Goal: Information Seeking & Learning: Learn about a topic

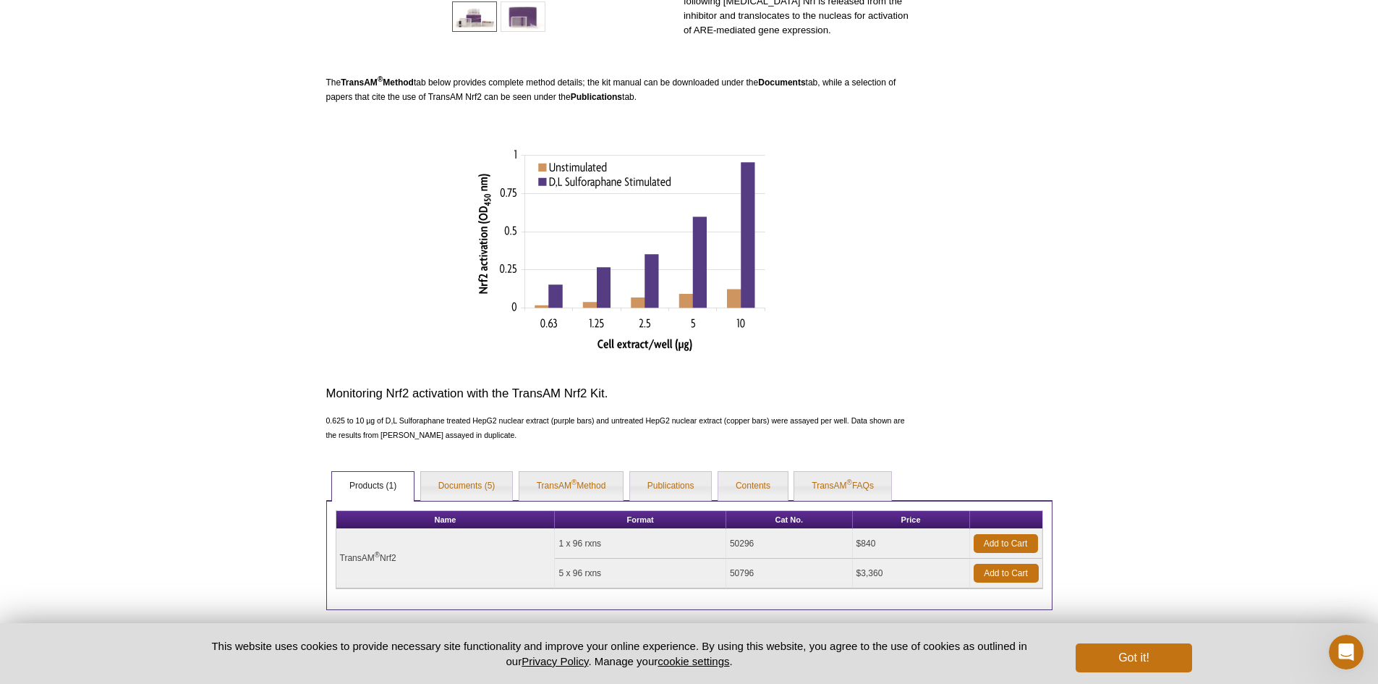
scroll to position [464, 0]
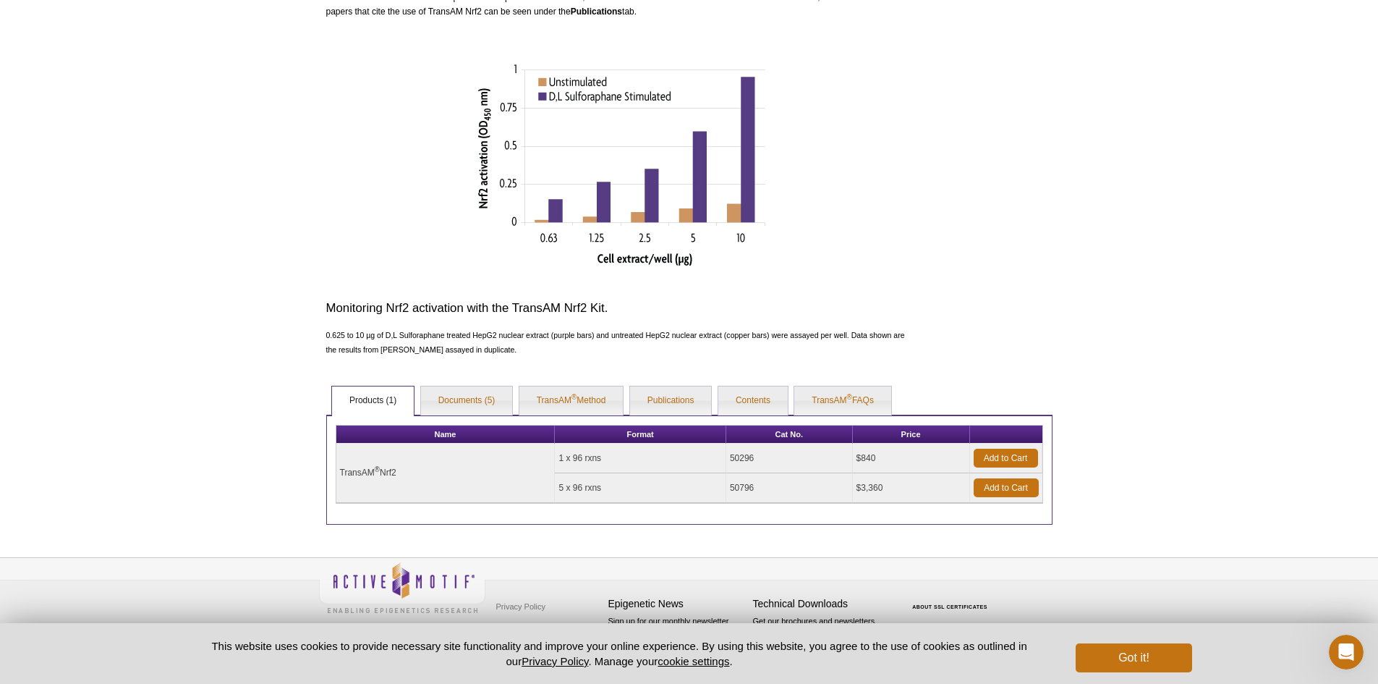
drag, startPoint x: 609, startPoint y: 457, endPoint x: 561, endPoint y: 465, distance: 49.1
click at [561, 465] on td "1 x 96 rxns" at bounding box center [640, 459] width 171 height 30
drag, startPoint x: 603, startPoint y: 491, endPoint x: 543, endPoint y: 493, distance: 60.8
click at [543, 493] on tbody "TransAM ® Nrf2 1 x 96 rxns 50296 $840 Add to Cart 5 x 96 rxns 50796 $3,360 Add …" at bounding box center [689, 473] width 706 height 59
click at [576, 492] on td "5 x 96 rxns" at bounding box center [640, 488] width 171 height 30
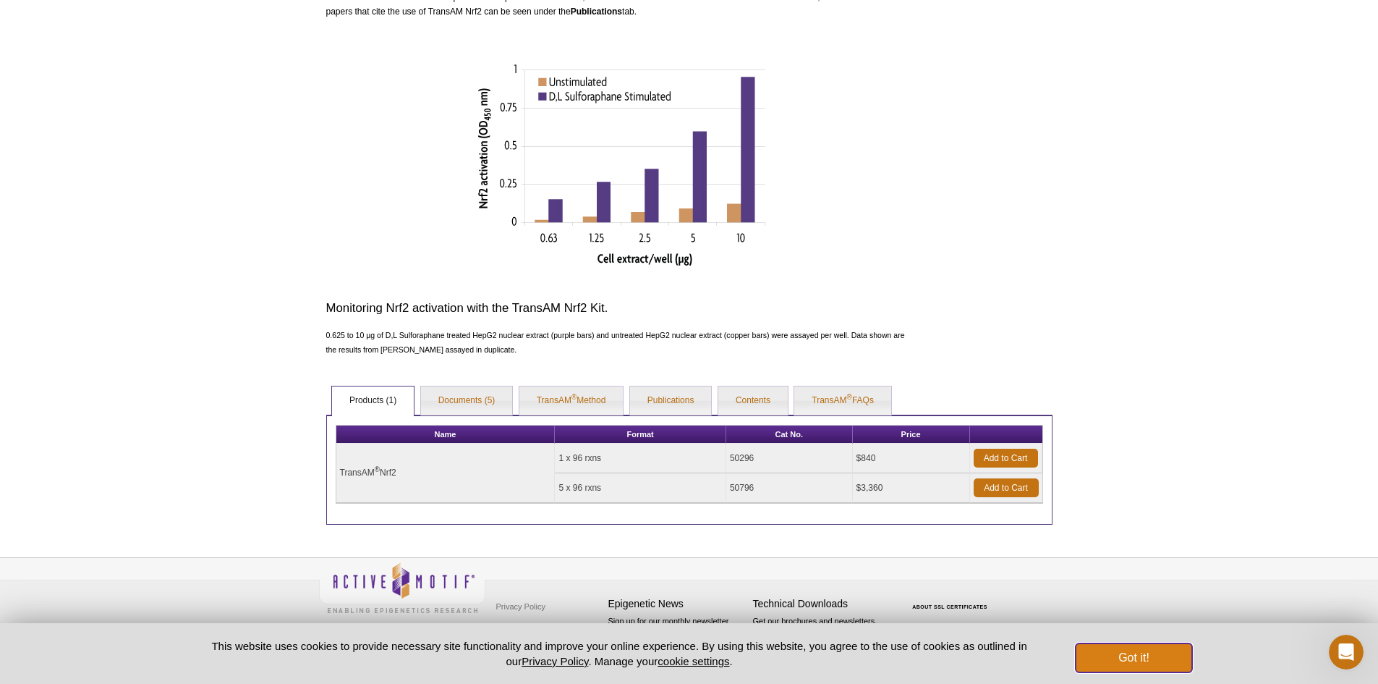
click at [1118, 648] on button "Got it!" at bounding box center [1134, 657] width 116 height 29
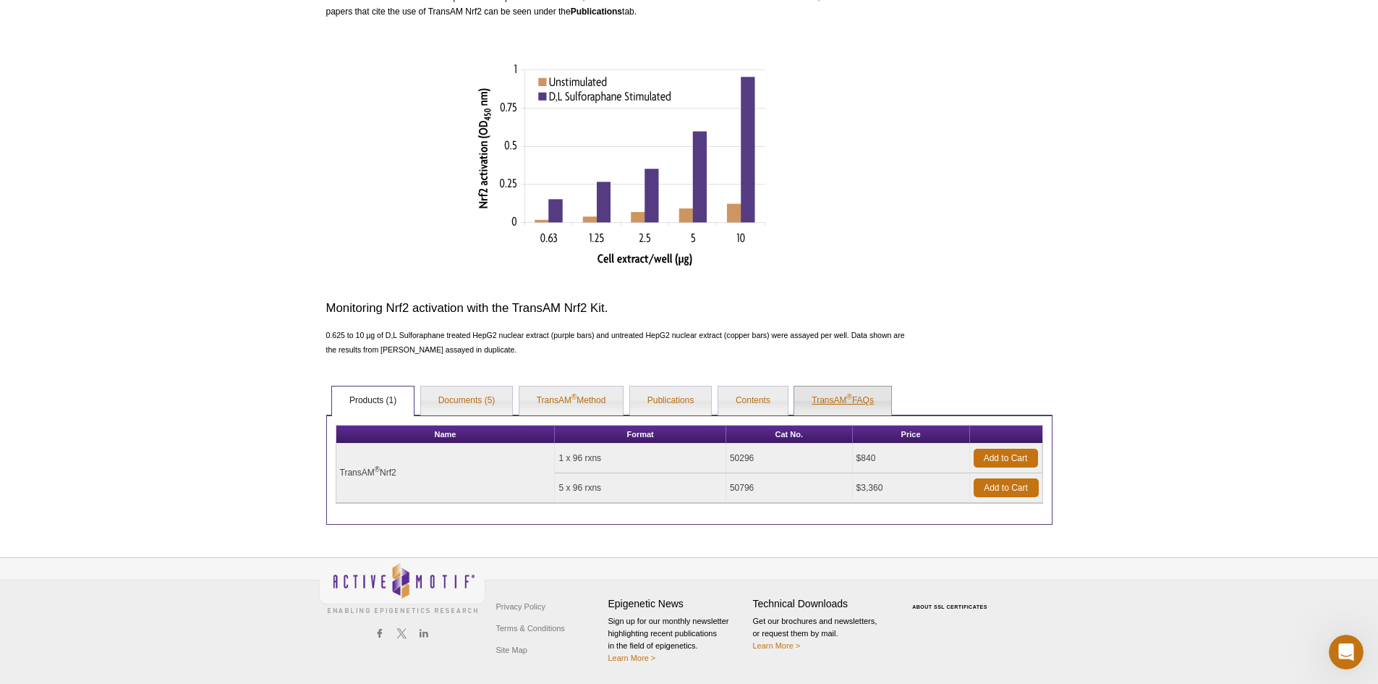
click at [832, 399] on link "TransAM ® FAQs" at bounding box center [842, 400] width 97 height 29
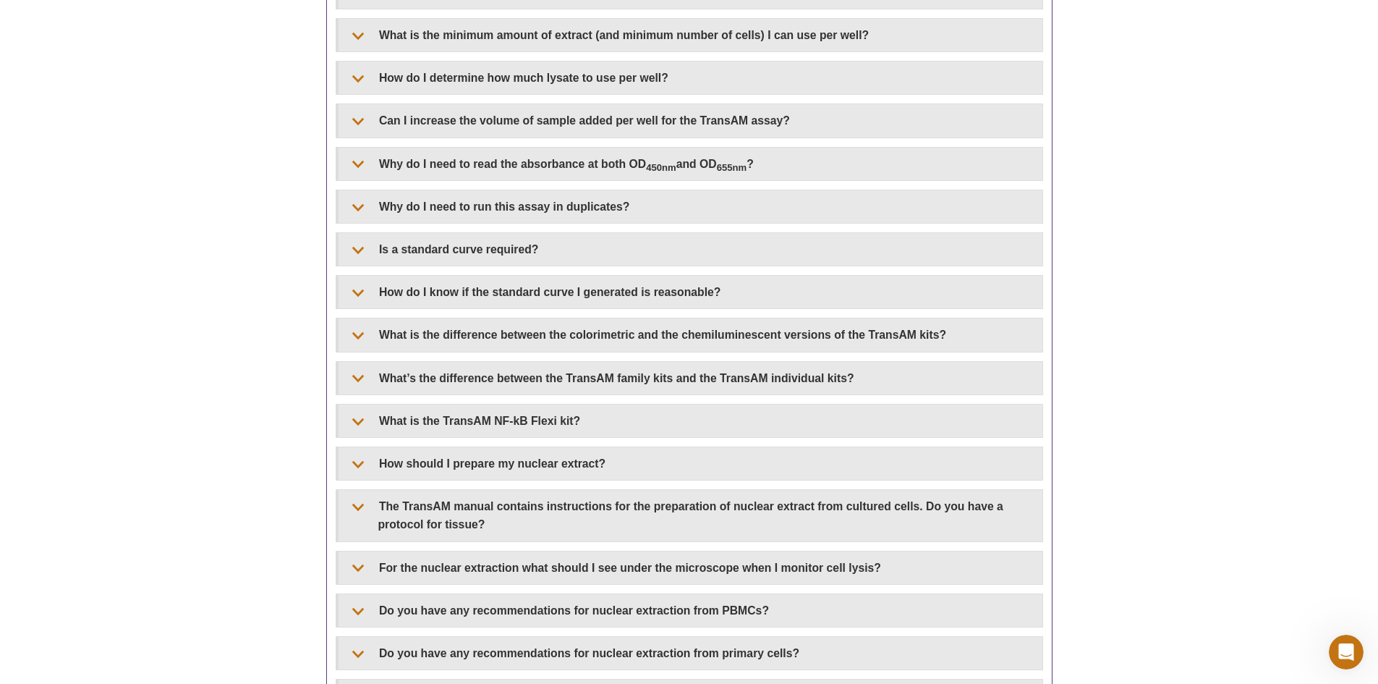
scroll to position [1043, 0]
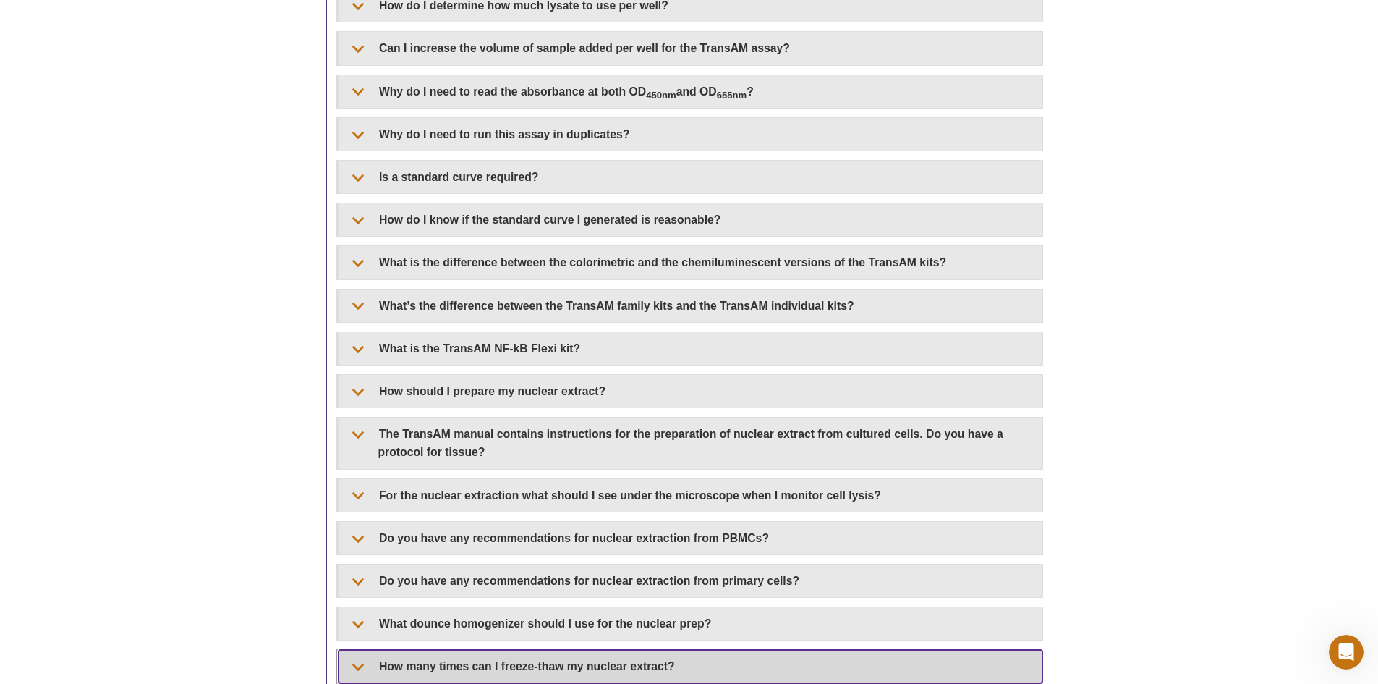
click at [651, 665] on summary "How many times can I freeze-thaw my nuclear extract?" at bounding box center [691, 666] width 704 height 33
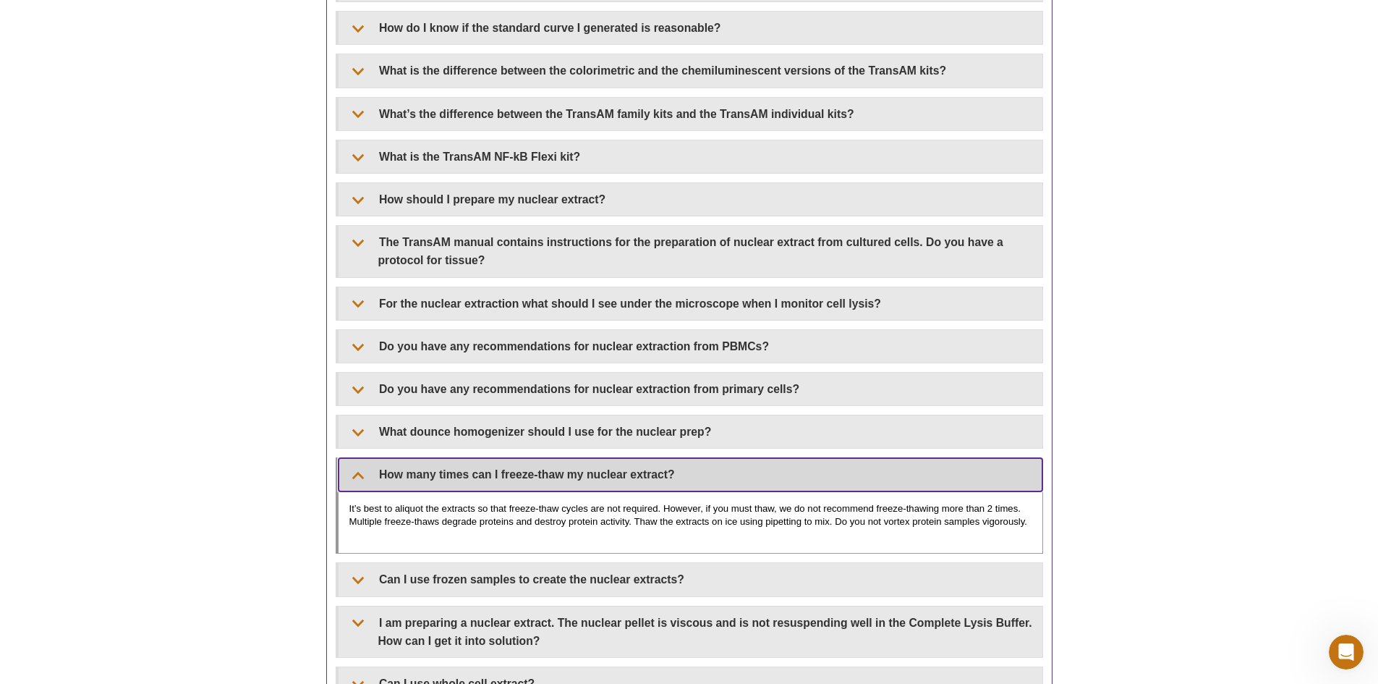
scroll to position [1260, 0]
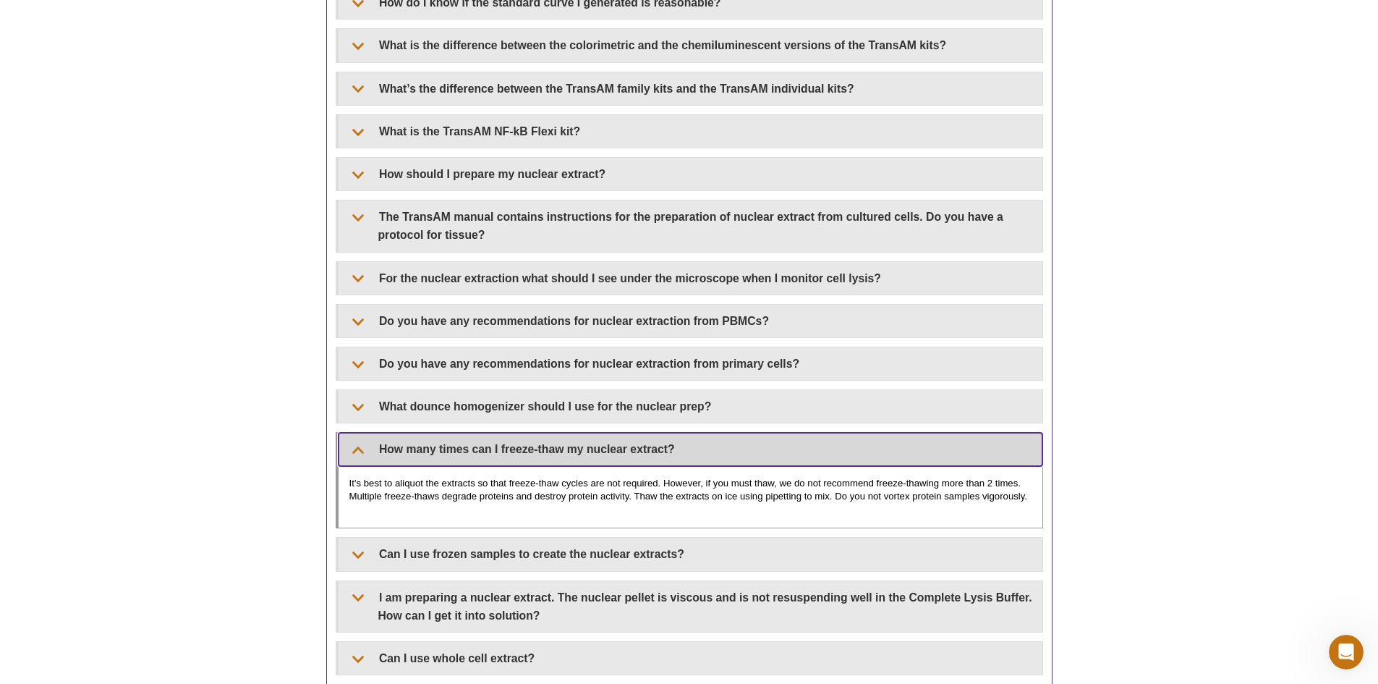
click at [572, 454] on summary "How many times can I freeze-thaw my nuclear extract?" at bounding box center [691, 449] width 704 height 33
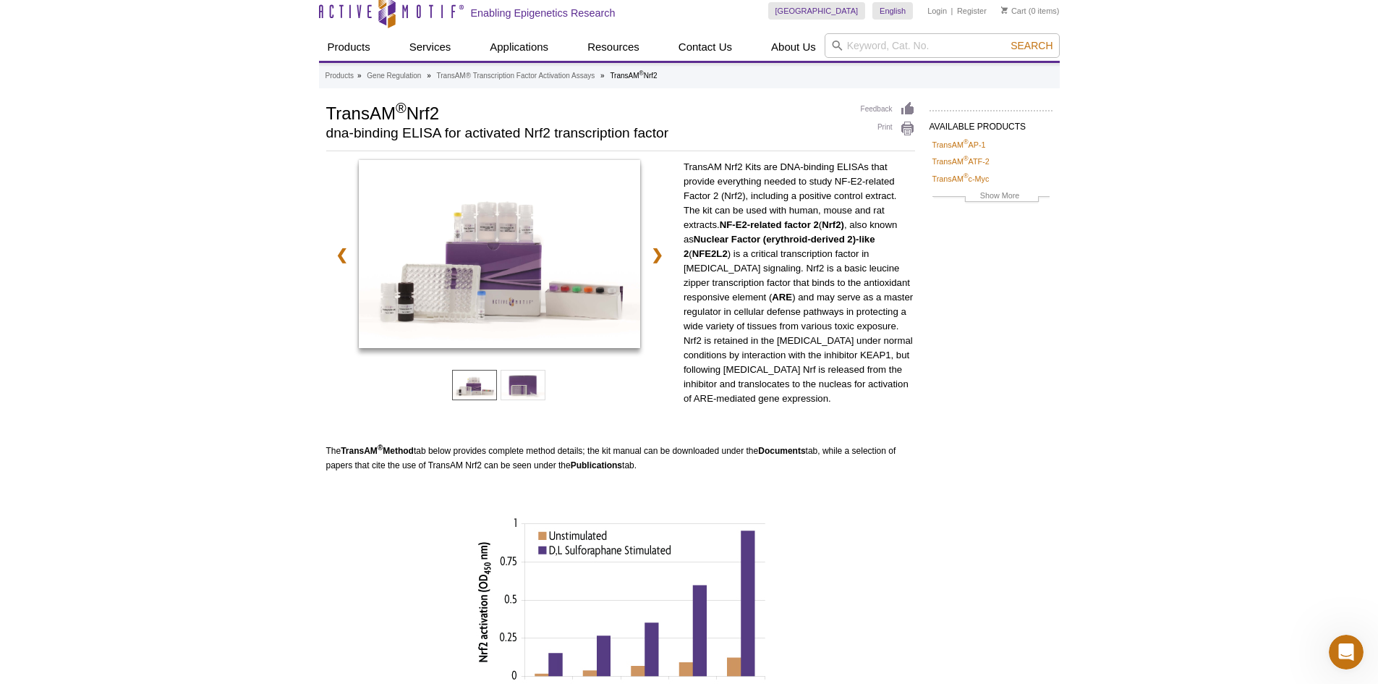
scroll to position [0, 0]
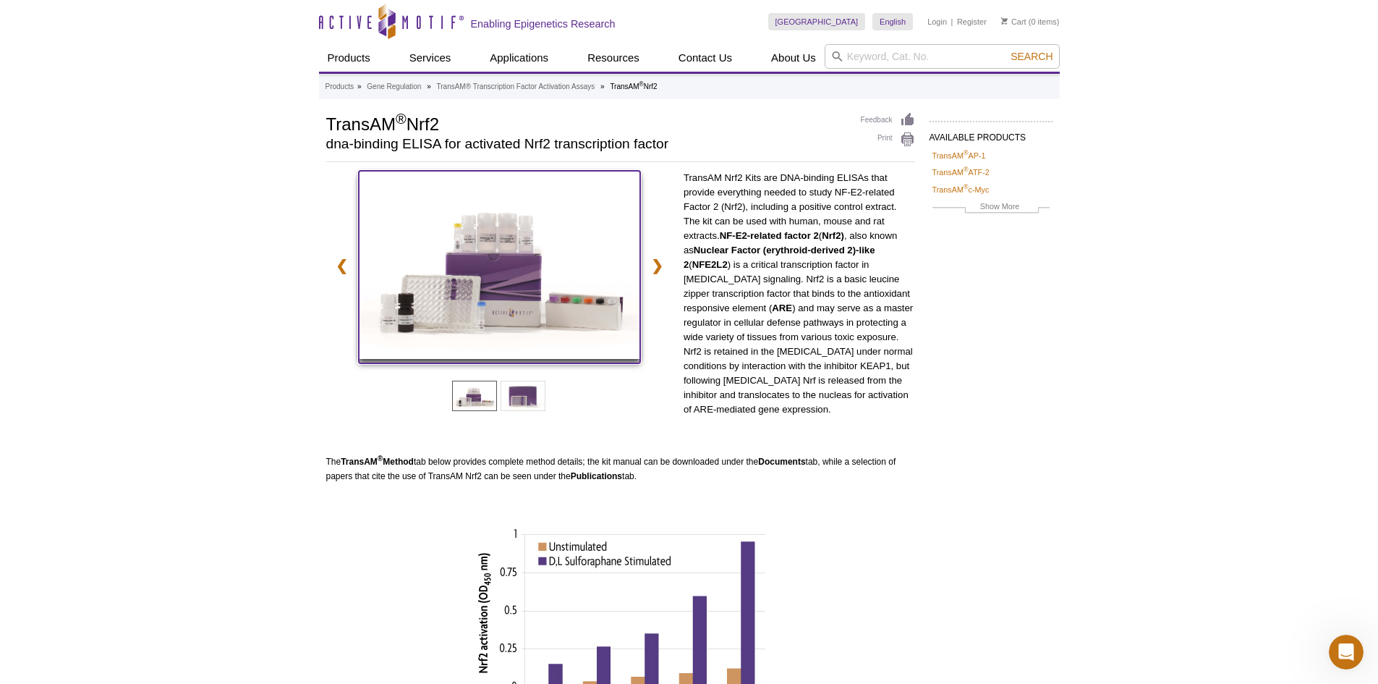
click at [475, 276] on img at bounding box center [499, 265] width 281 height 188
